Goal: Task Accomplishment & Management: Manage account settings

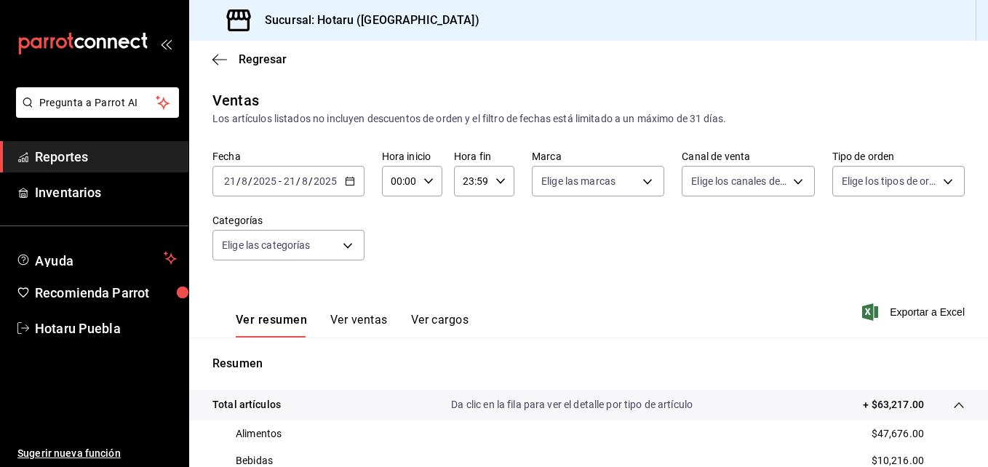
scroll to position [146, 0]
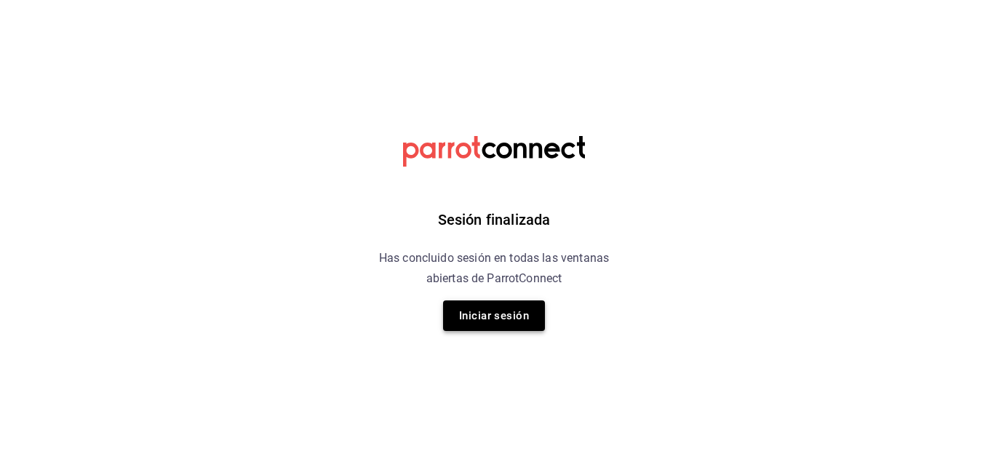
click at [527, 316] on button "Iniciar sesión" at bounding box center [494, 315] width 102 height 31
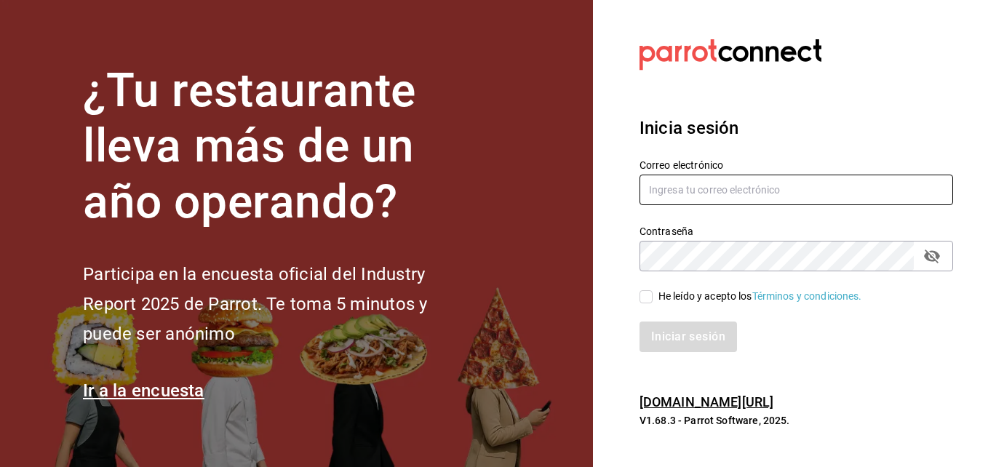
type input "hotaru.puebla@grupocosteno.com"
click at [637, 294] on div "He leído y acepto los Términos y condiciones." at bounding box center [787, 287] width 331 height 33
click at [647, 295] on input "He leído y acepto los Términos y condiciones." at bounding box center [645, 296] width 13 height 13
checkbox input "true"
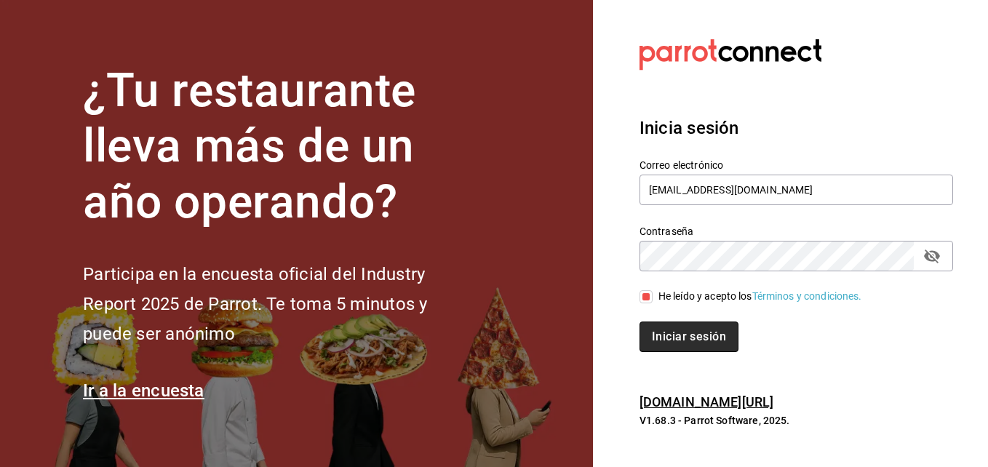
click at [649, 332] on button "Iniciar sesión" at bounding box center [688, 337] width 99 height 31
